Goal: Check status

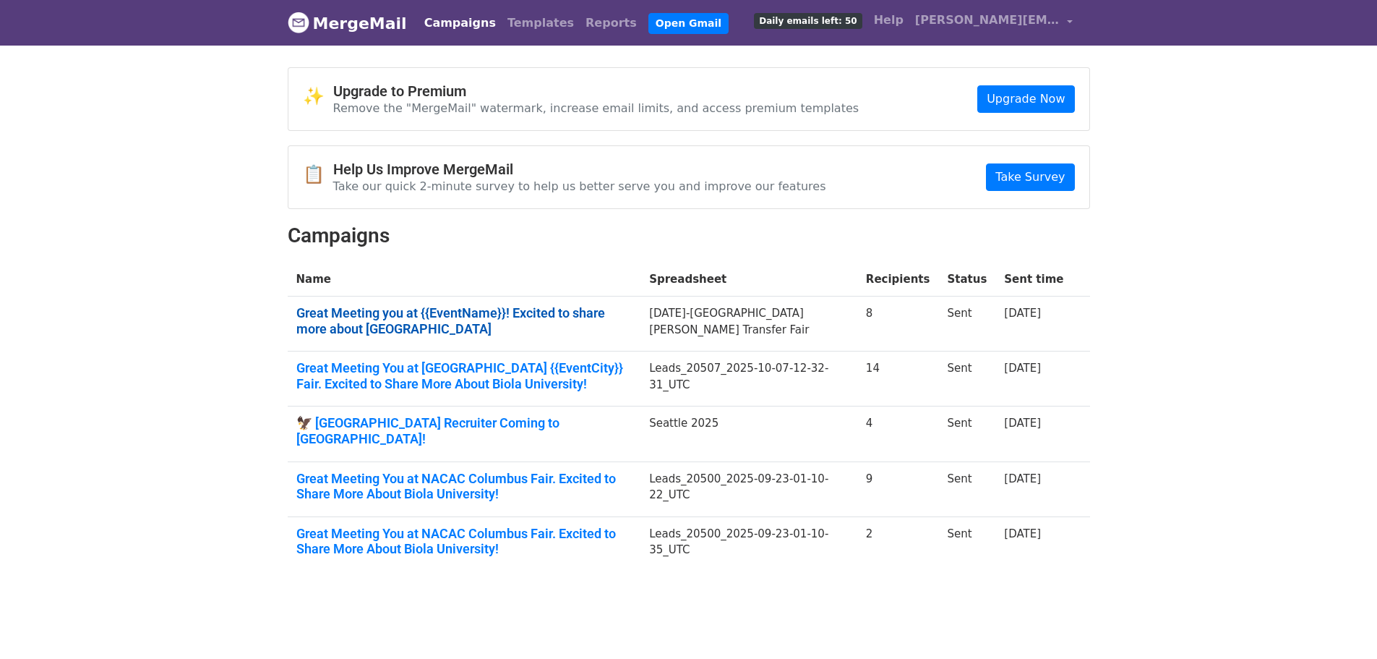
click at [389, 309] on link "Great Meeting you at {{EventName}}! Excited to share more about [GEOGRAPHIC_DAT…" at bounding box center [464, 320] width 336 height 31
click at [389, 309] on link "Great Meeting you at {{EventName}}! Excited to share more about Biola University" at bounding box center [464, 320] width 336 height 31
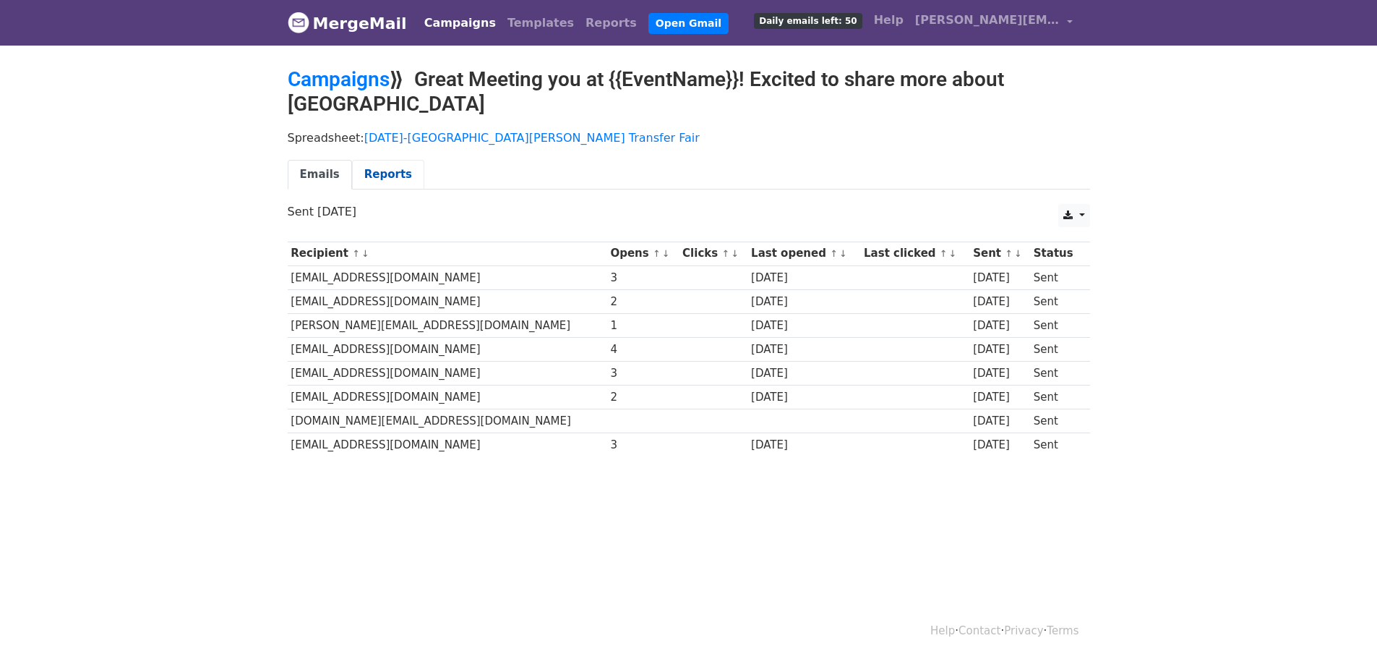
click at [373, 172] on link "Reports" at bounding box center [388, 175] width 72 height 30
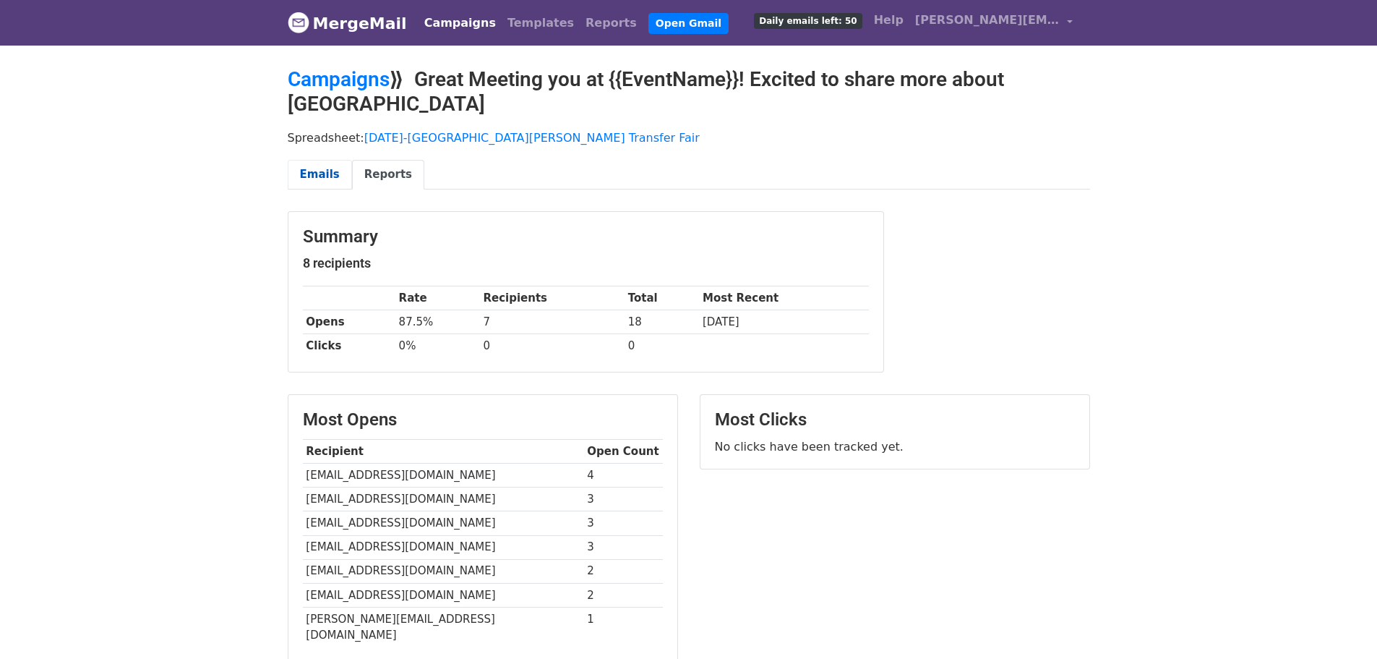
click at [312, 166] on link "Emails" at bounding box center [320, 175] width 64 height 30
